Goal: Check status: Check status

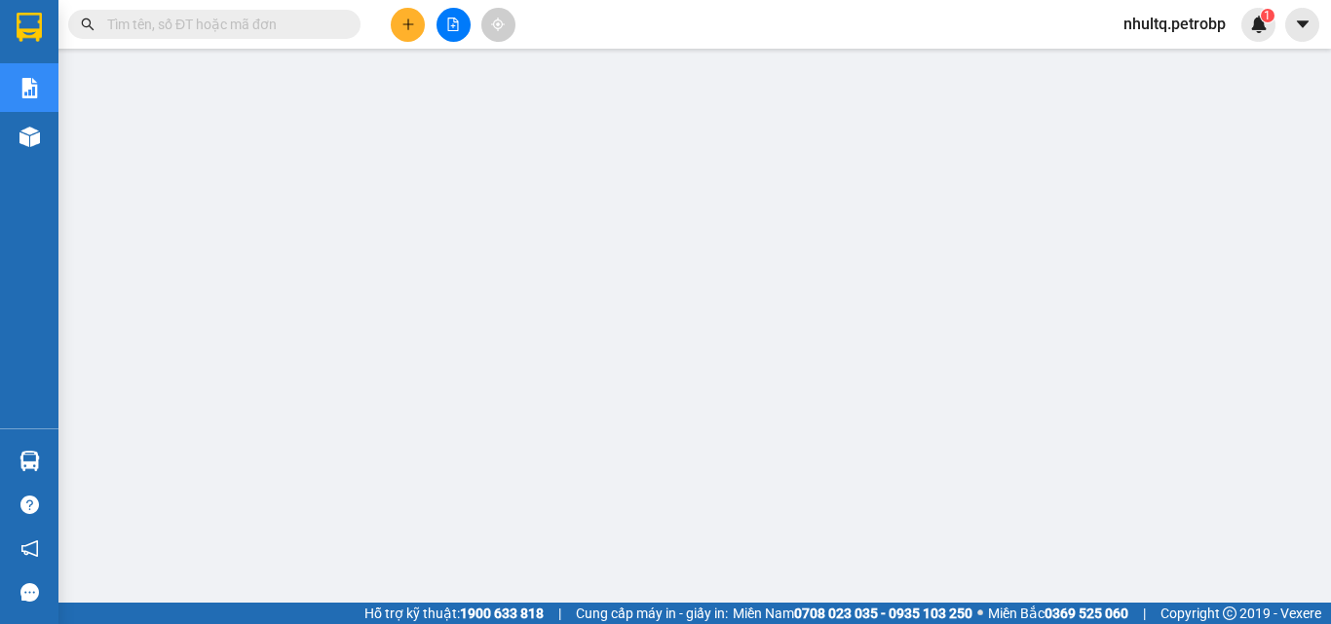
scroll to position [283, 0]
click at [160, 17] on input "text" at bounding box center [222, 24] width 230 height 21
paste input "78ADV2508090073"
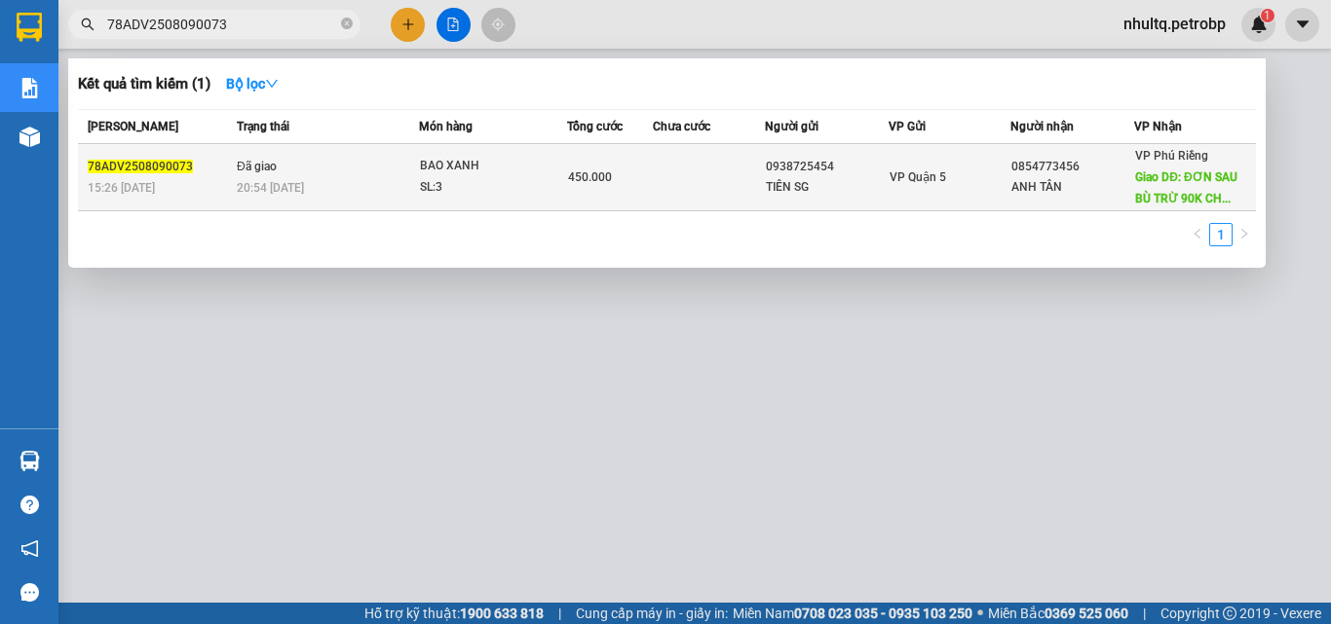
type input "78ADV2508090073"
click at [1129, 186] on div "ANH TÂN" at bounding box center [1072, 187] width 122 height 20
click at [150, 162] on span "78ADV2508090073" at bounding box center [140, 167] width 105 height 14
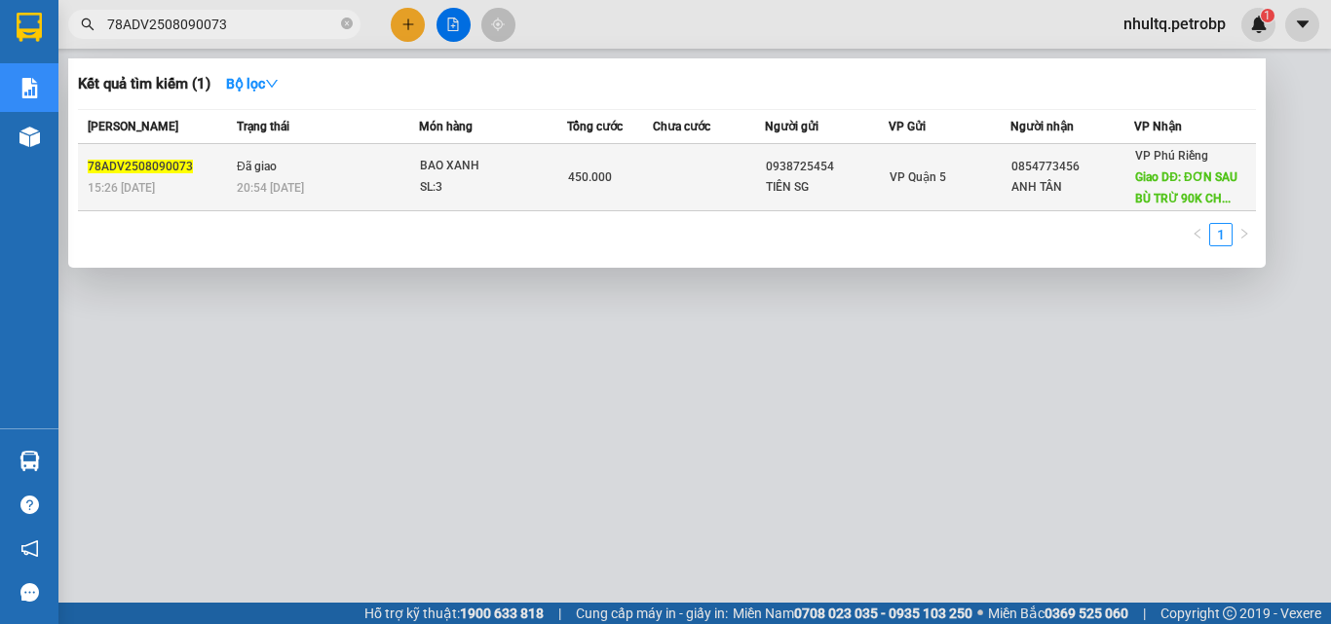
click at [1173, 199] on span "Giao DĐ: ĐƠN SAU BÙ TRỪ 90K CH..." at bounding box center [1185, 187] width 101 height 35
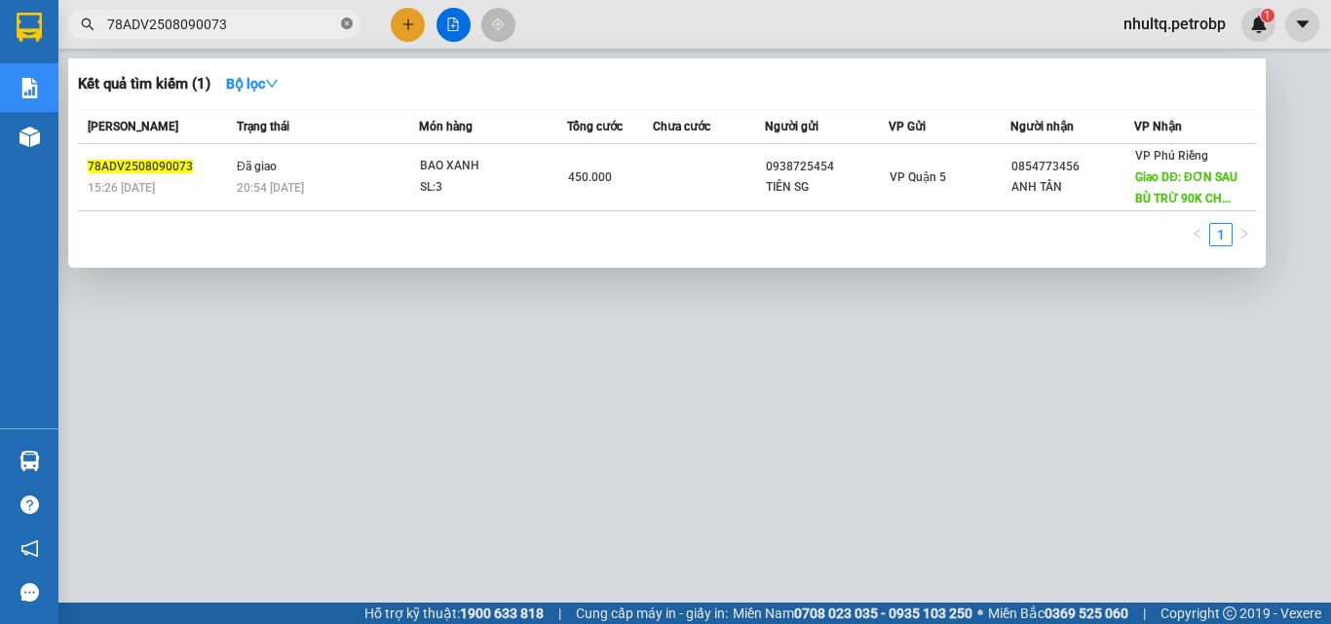
click at [344, 24] on icon "close-circle" at bounding box center [347, 24] width 12 height 12
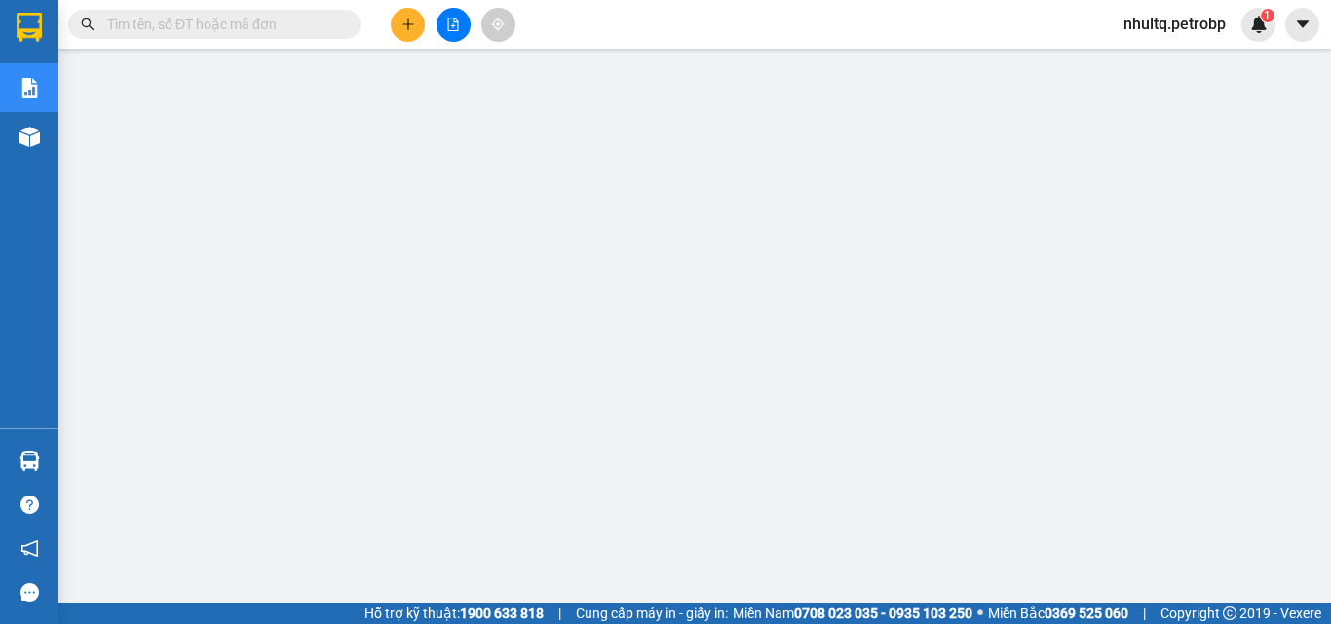
click at [169, 19] on input "text" at bounding box center [222, 24] width 230 height 21
paste input "78ADV2508090073"
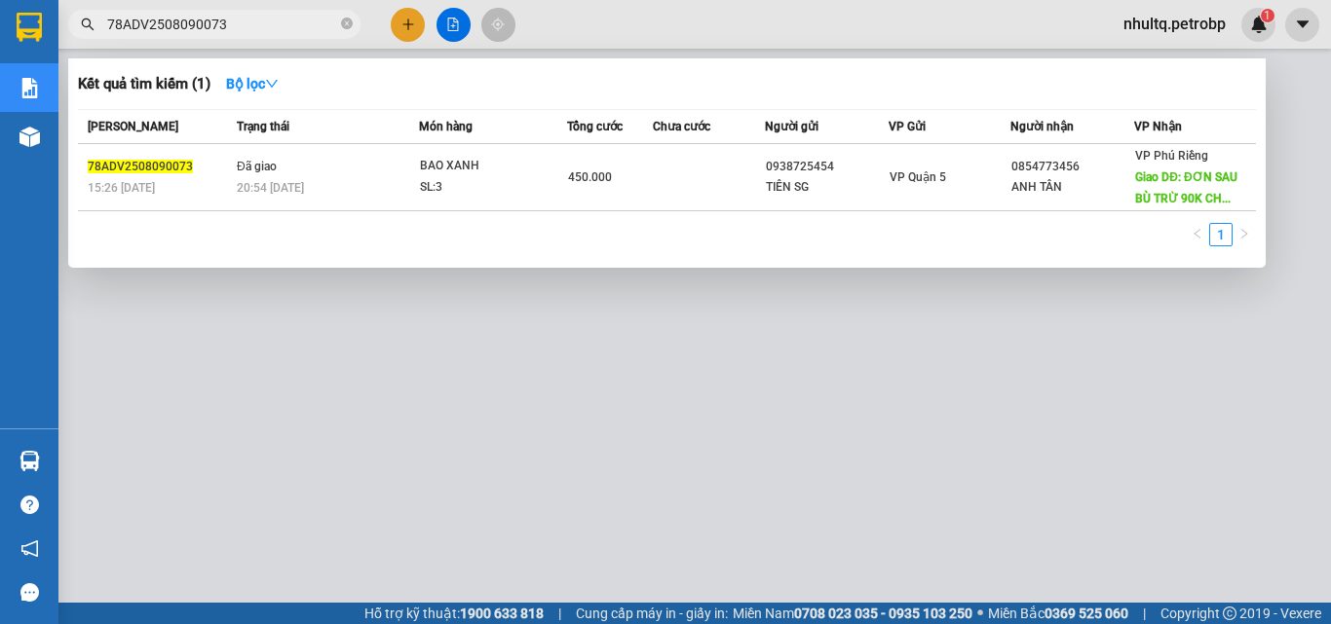
type input "78ADV2508090073"
click at [169, 459] on div at bounding box center [665, 312] width 1331 height 624
